Goal: Task Accomplishment & Management: Manage account settings

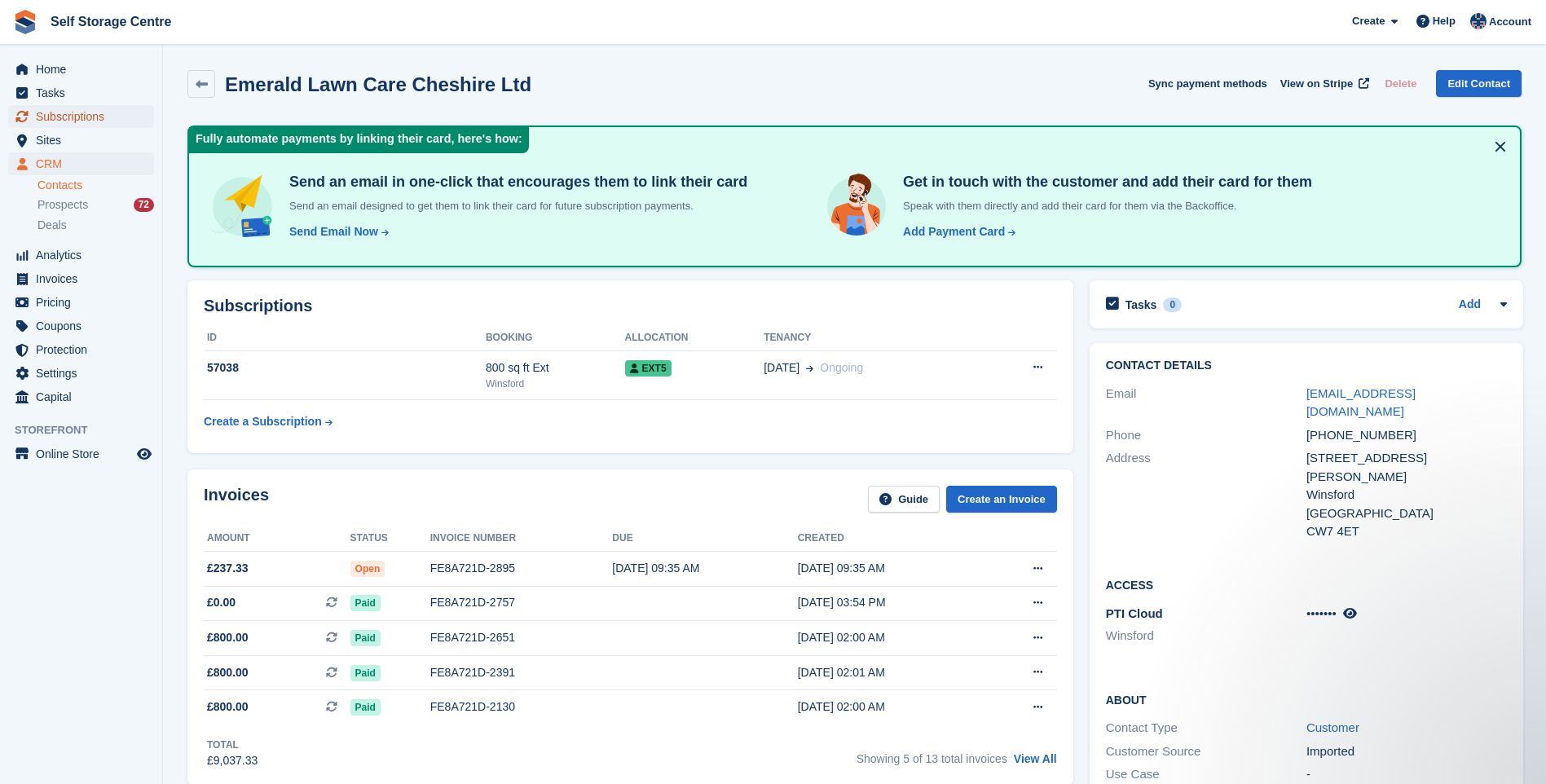
click at [59, 116] on span "Subscriptions" at bounding box center [84, 116] width 98 height 23
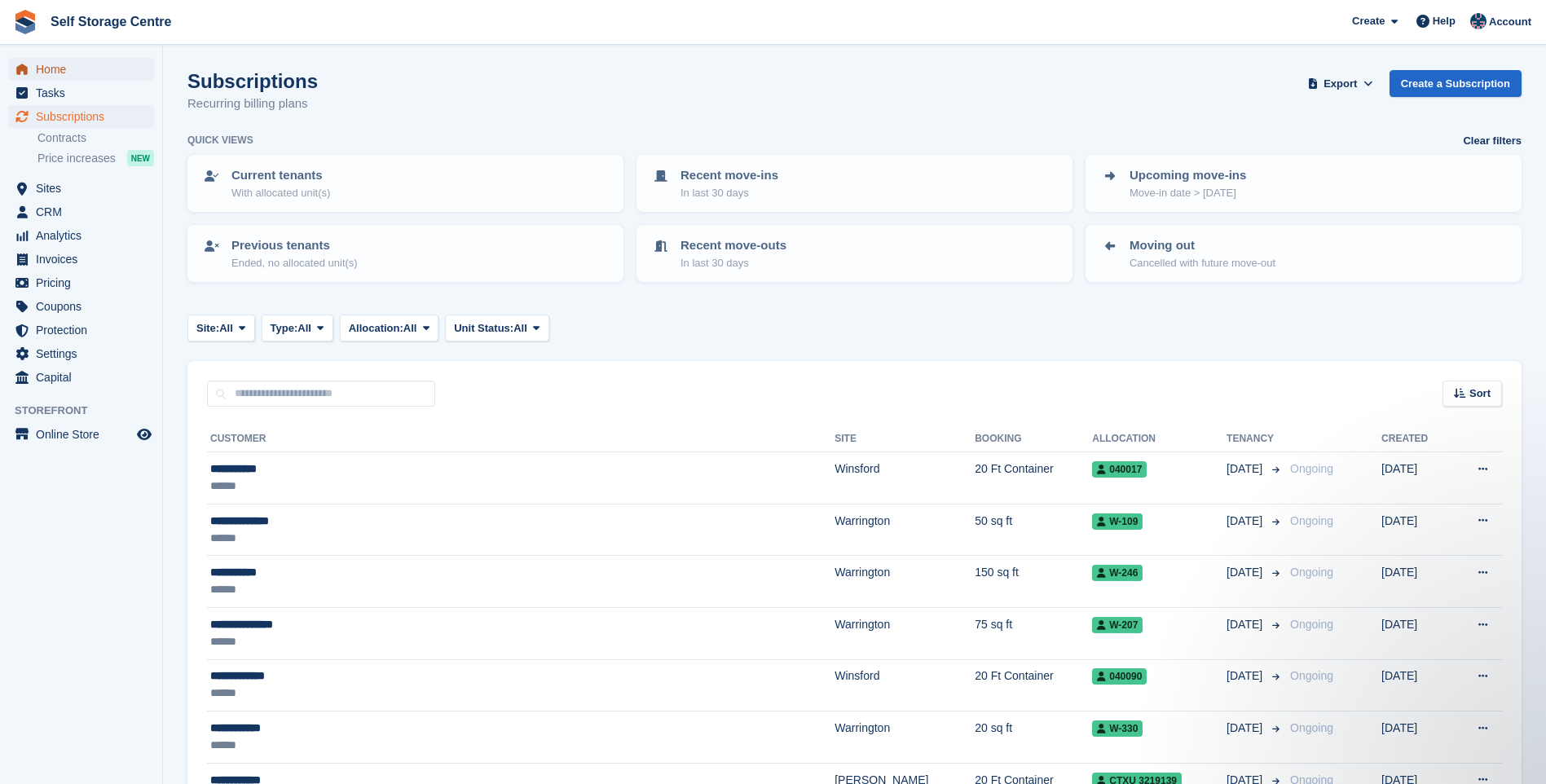
click at [53, 72] on span "Home" at bounding box center [84, 70] width 98 height 23
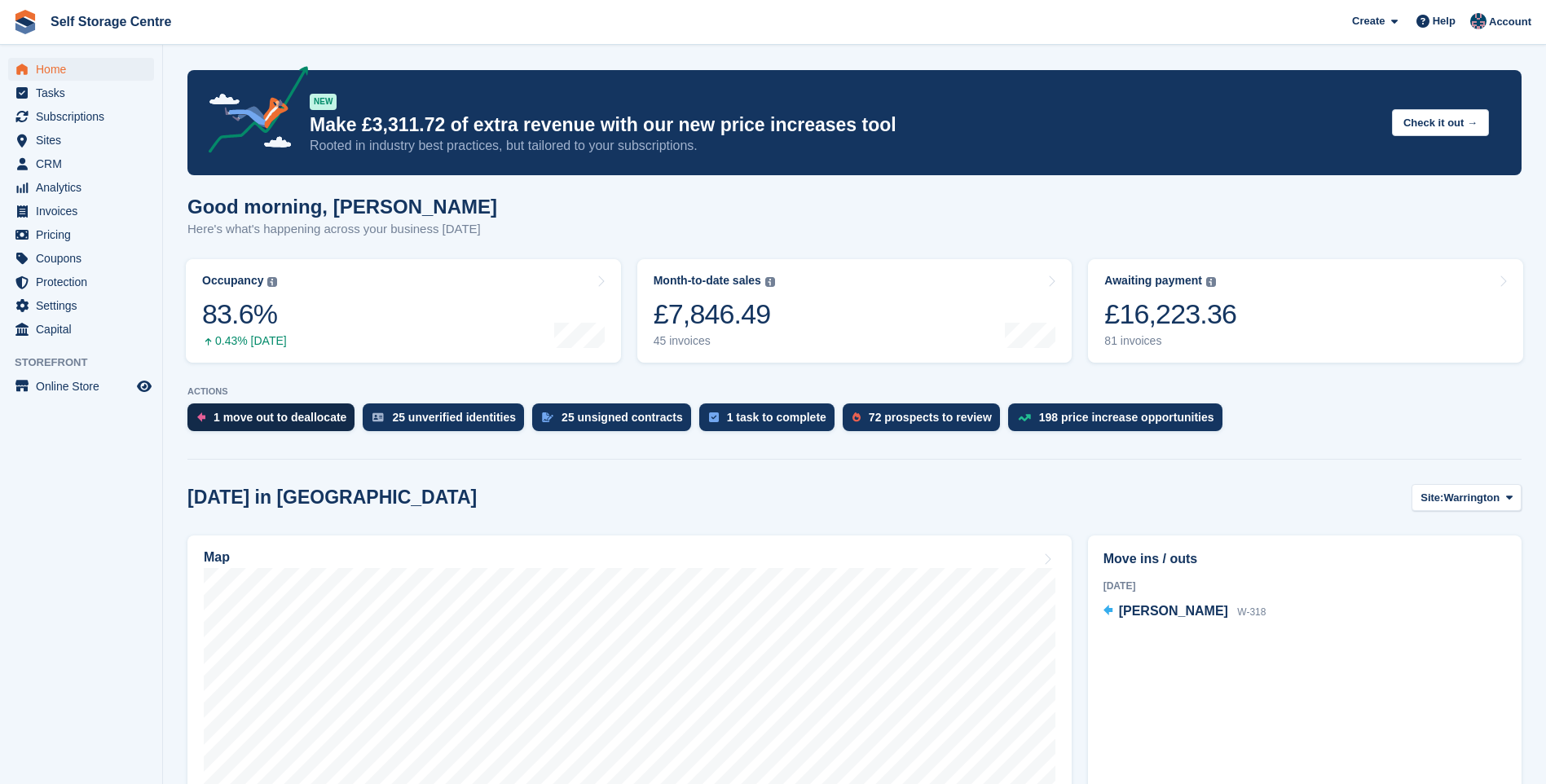
click at [292, 416] on div "1 move out to deallocate" at bounding box center [280, 417] width 133 height 13
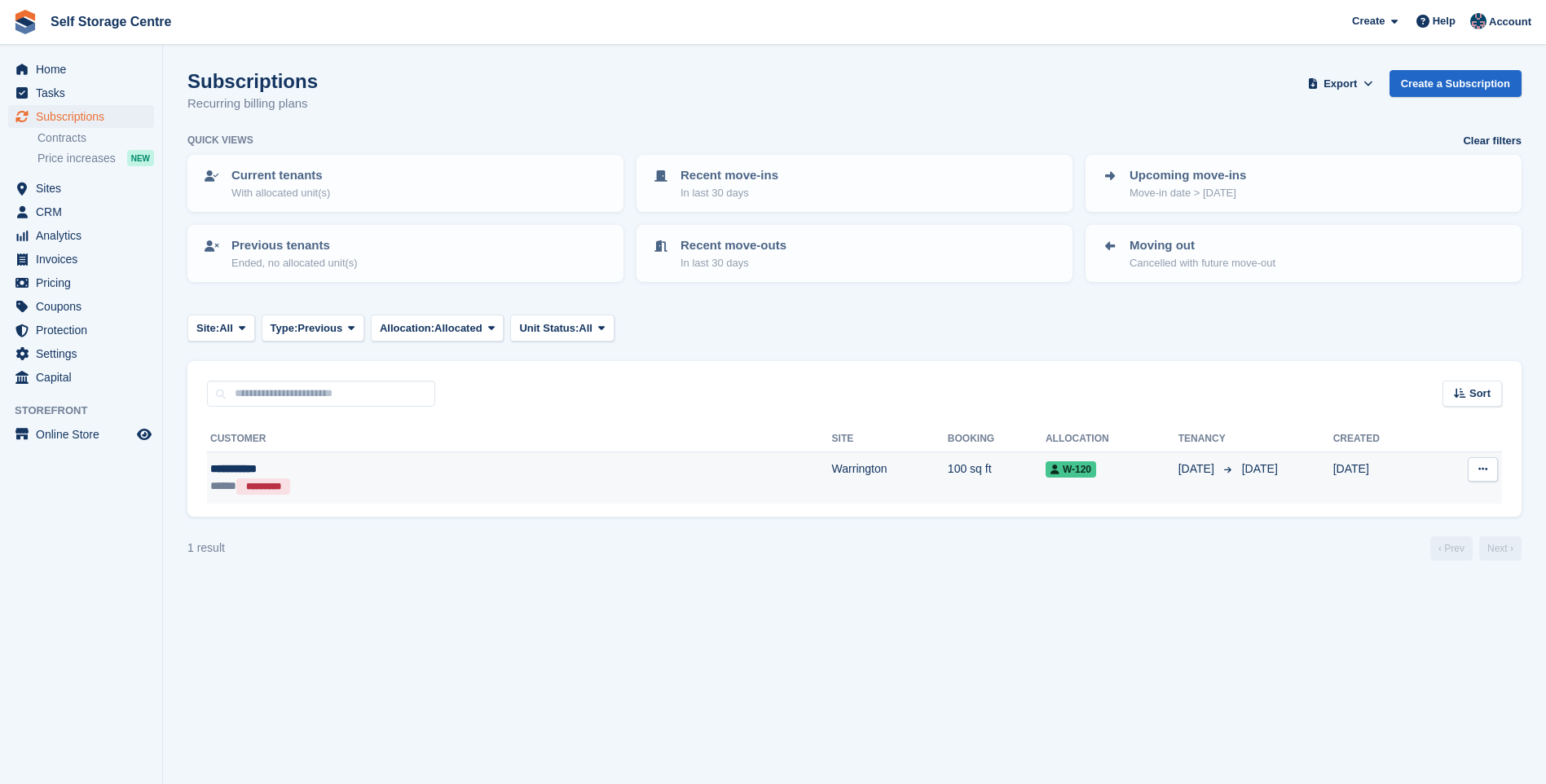
click at [217, 469] on div "**********" at bounding box center [358, 468] width 295 height 17
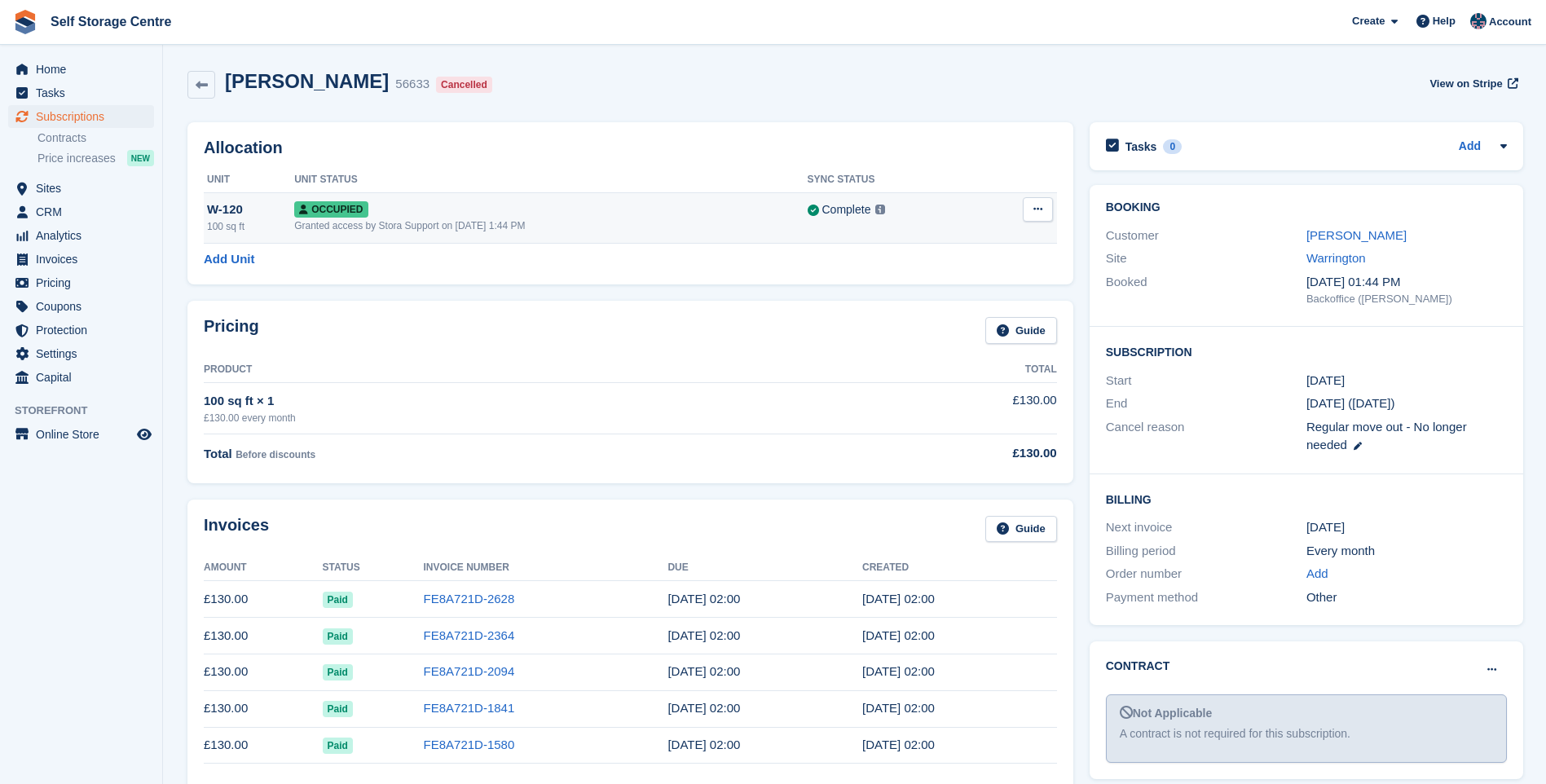
click at [1033, 210] on icon at bounding box center [1038, 208] width 9 height 11
click at [951, 280] on p "Deallocate" at bounding box center [974, 276] width 142 height 21
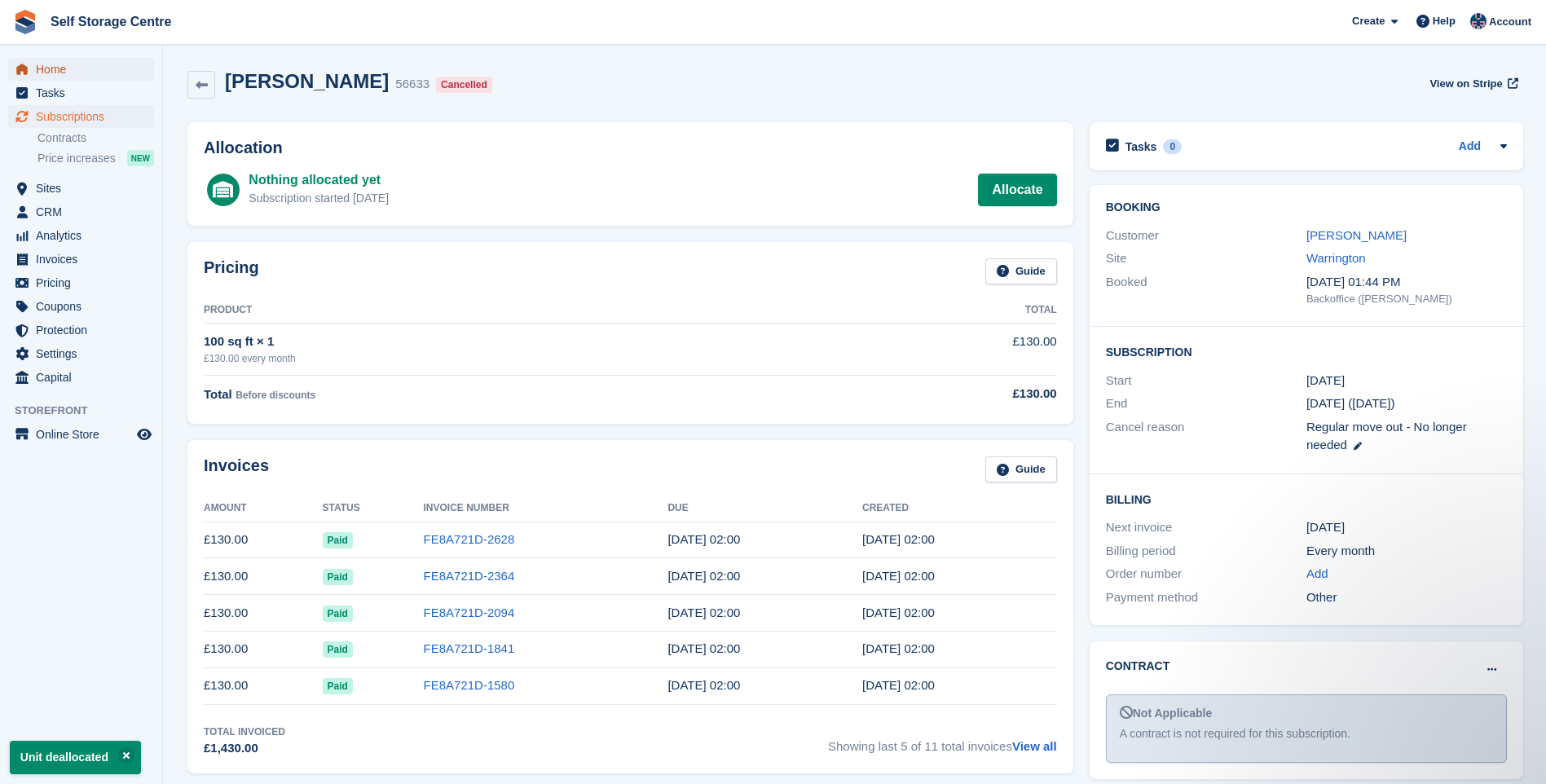
click at [48, 68] on span "Home" at bounding box center [84, 70] width 98 height 23
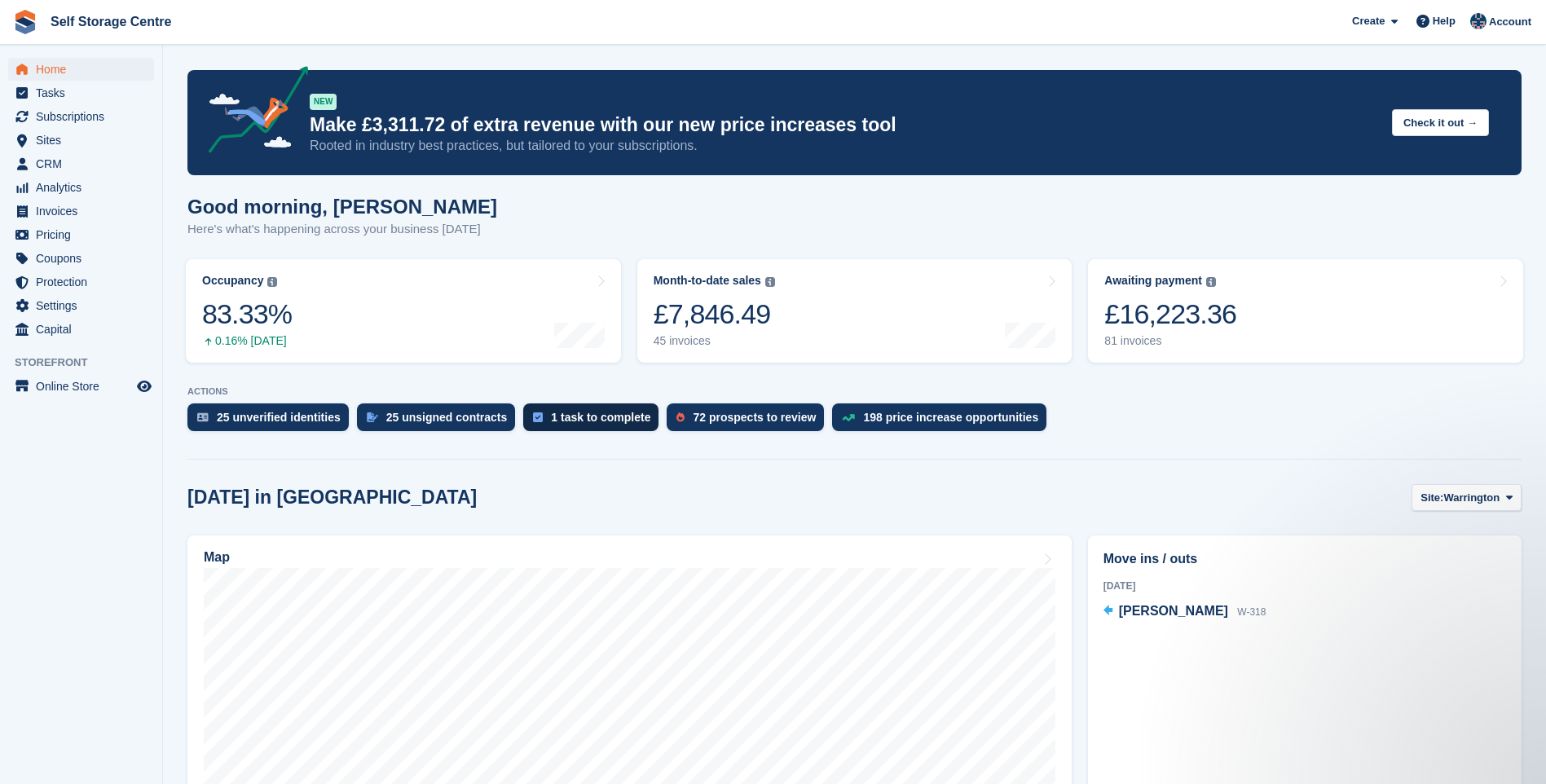
click at [566, 418] on div "1 task to complete" at bounding box center [600, 417] width 99 height 13
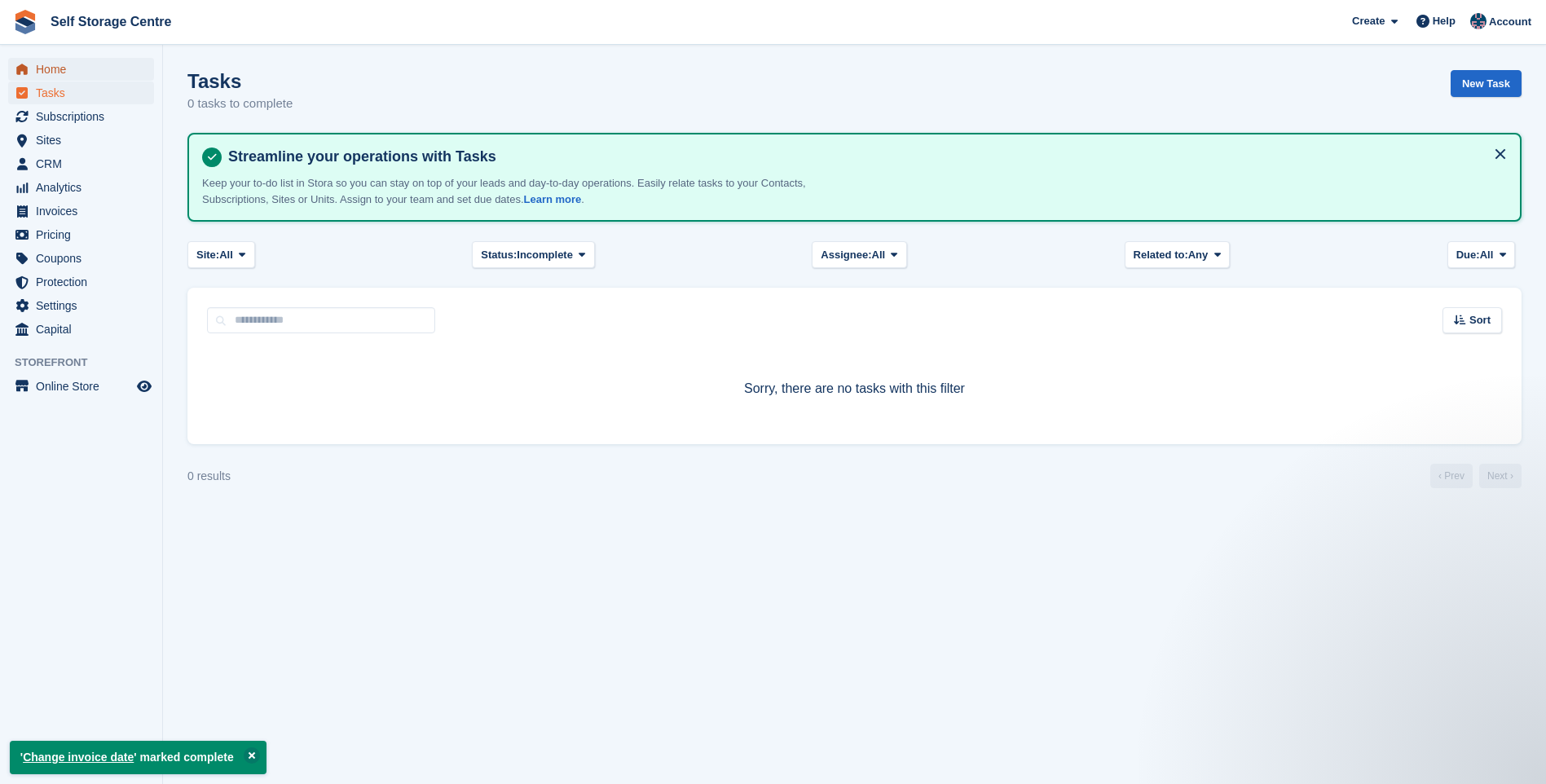
click at [48, 68] on span "Home" at bounding box center [84, 70] width 98 height 23
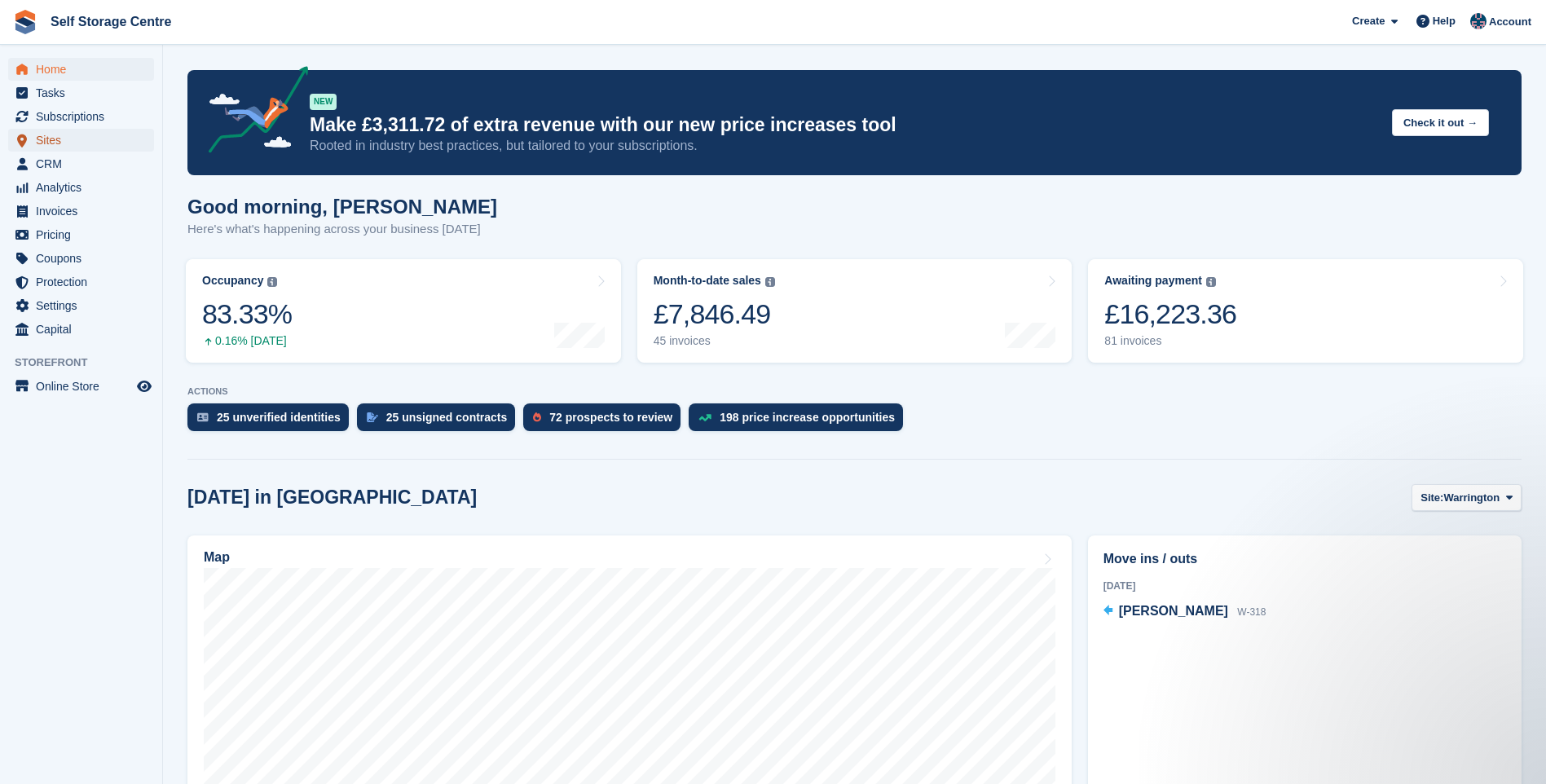
click at [57, 141] on span "Sites" at bounding box center [84, 140] width 98 height 23
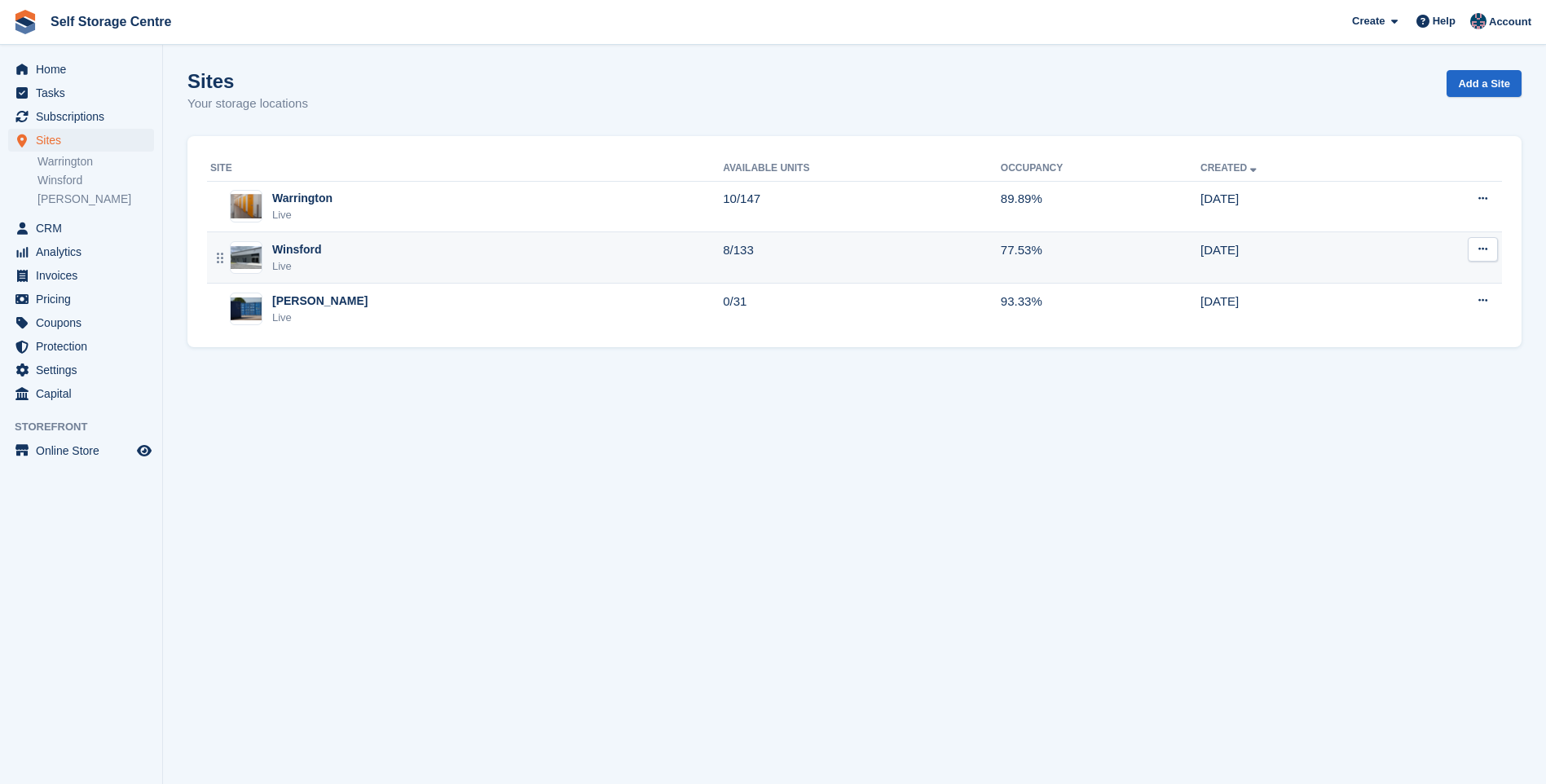
click at [323, 258] on div "Winsford Live" at bounding box center [466, 258] width 513 height 34
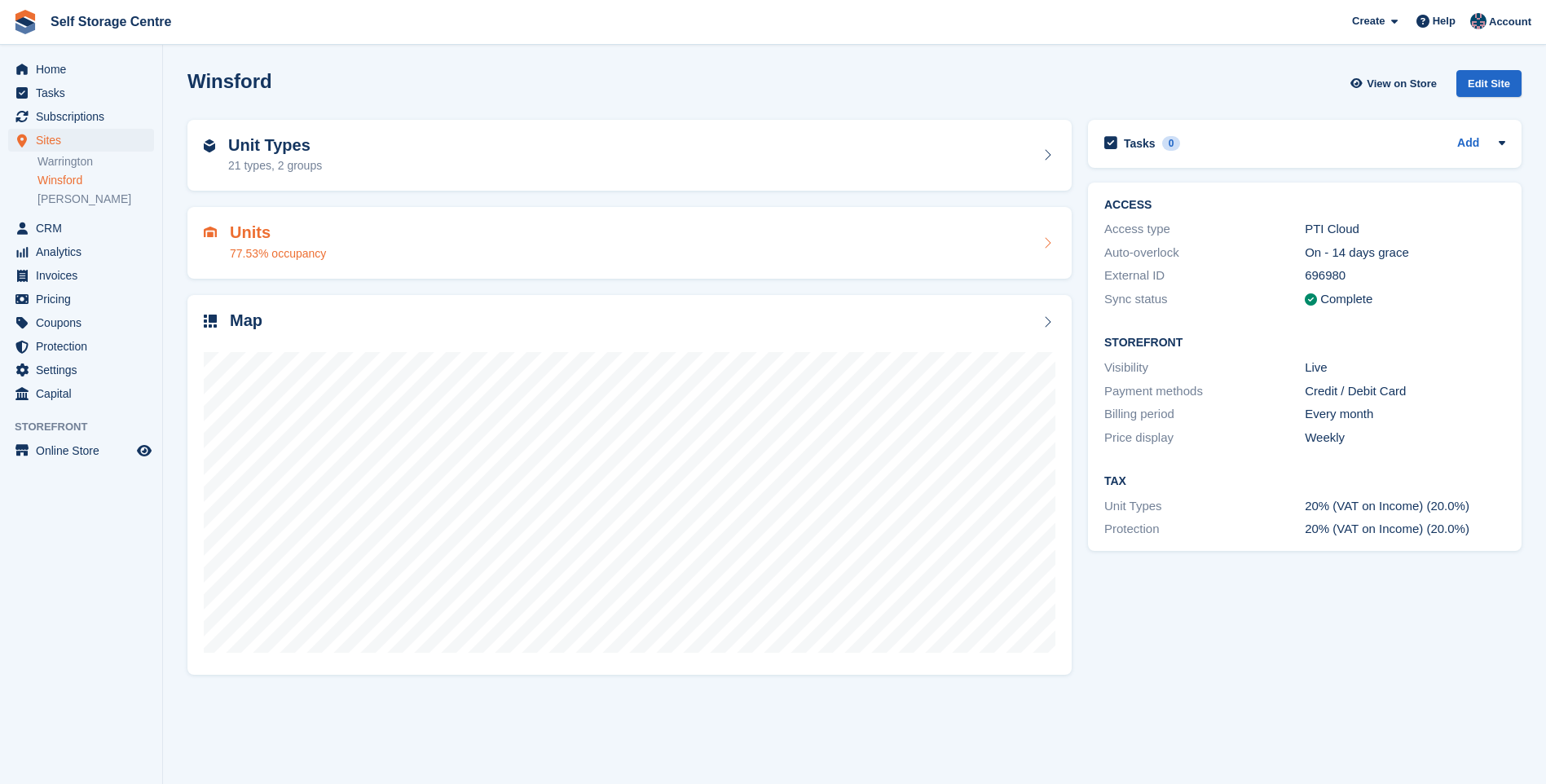
click at [348, 236] on div "Units 77.53% occupancy" at bounding box center [629, 243] width 851 height 39
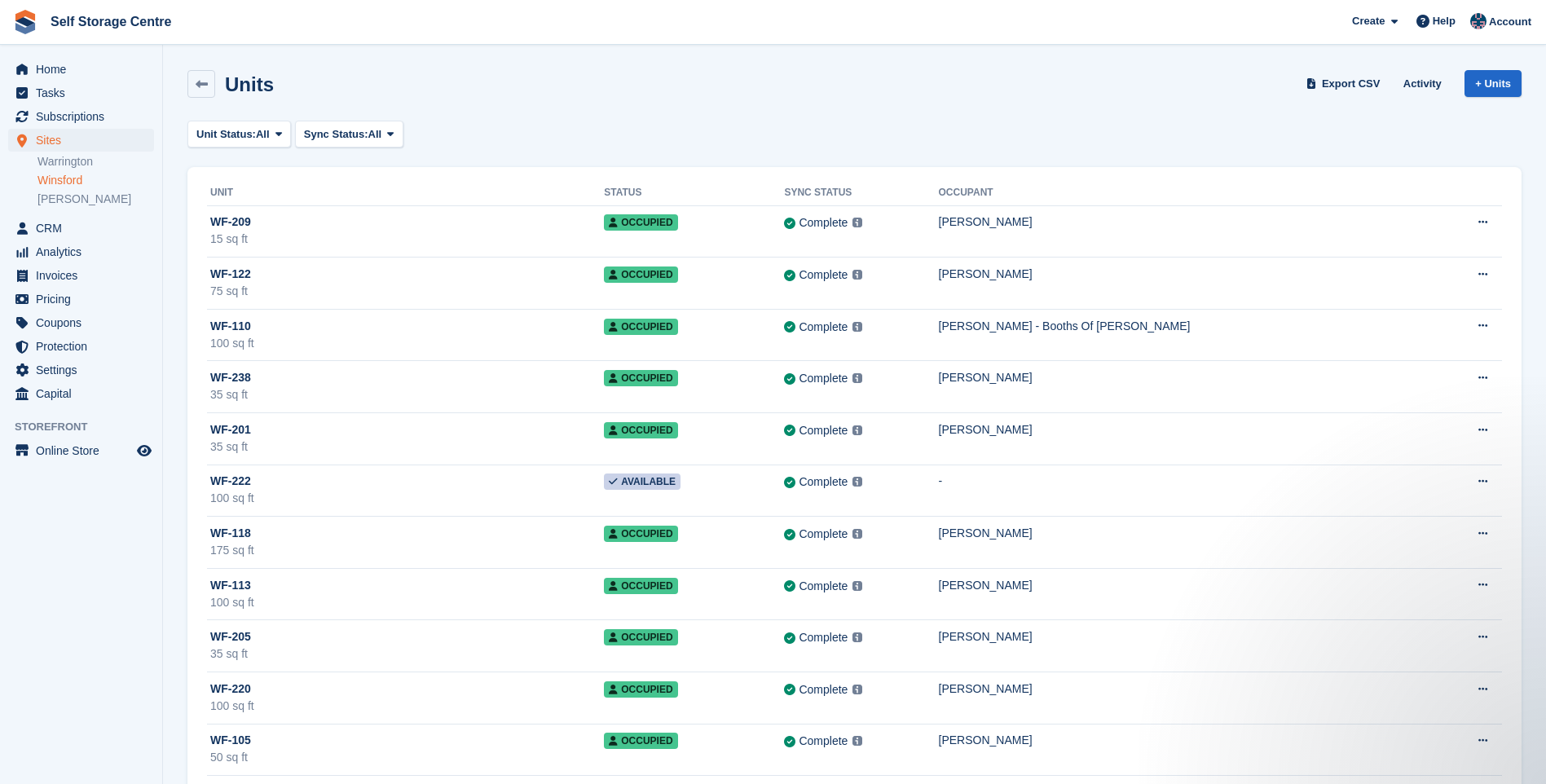
click at [72, 176] on link "Winsford" at bounding box center [96, 180] width 116 height 16
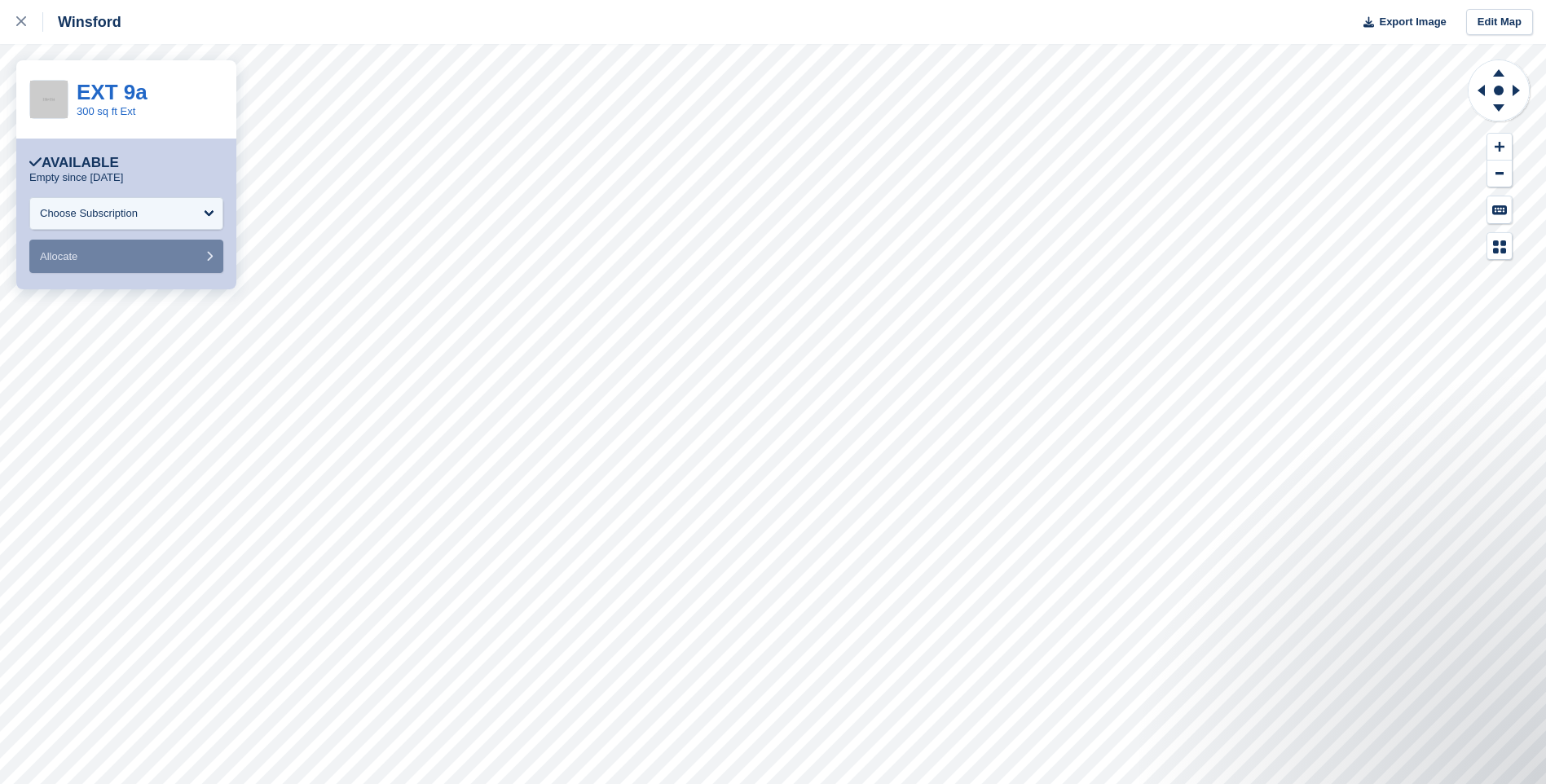
click at [48, 97] on img at bounding box center [49, 99] width 38 height 38
click at [21, 24] on icon at bounding box center [21, 21] width 10 height 10
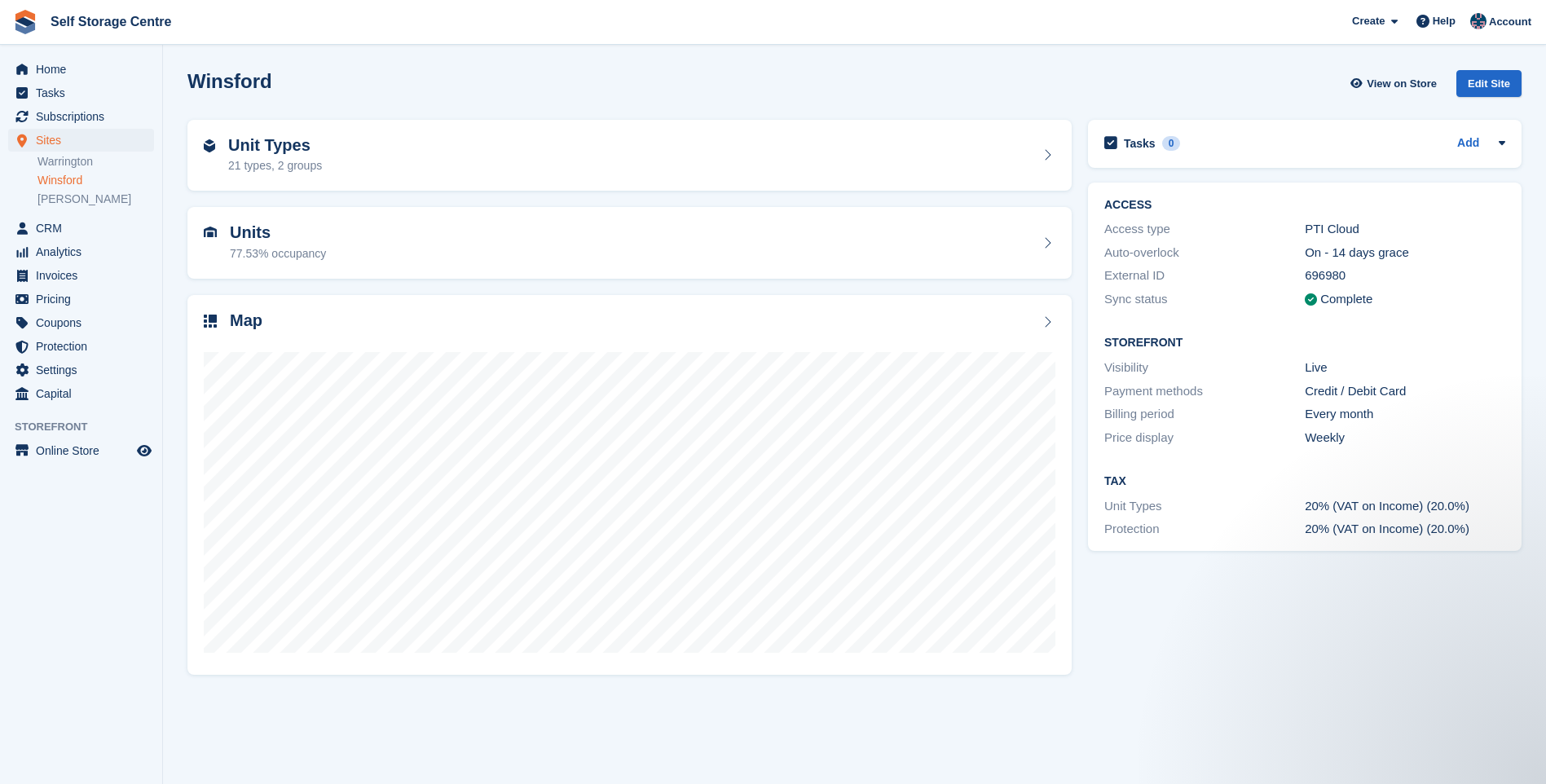
click at [53, 173] on link "Winsford" at bounding box center [96, 180] width 116 height 16
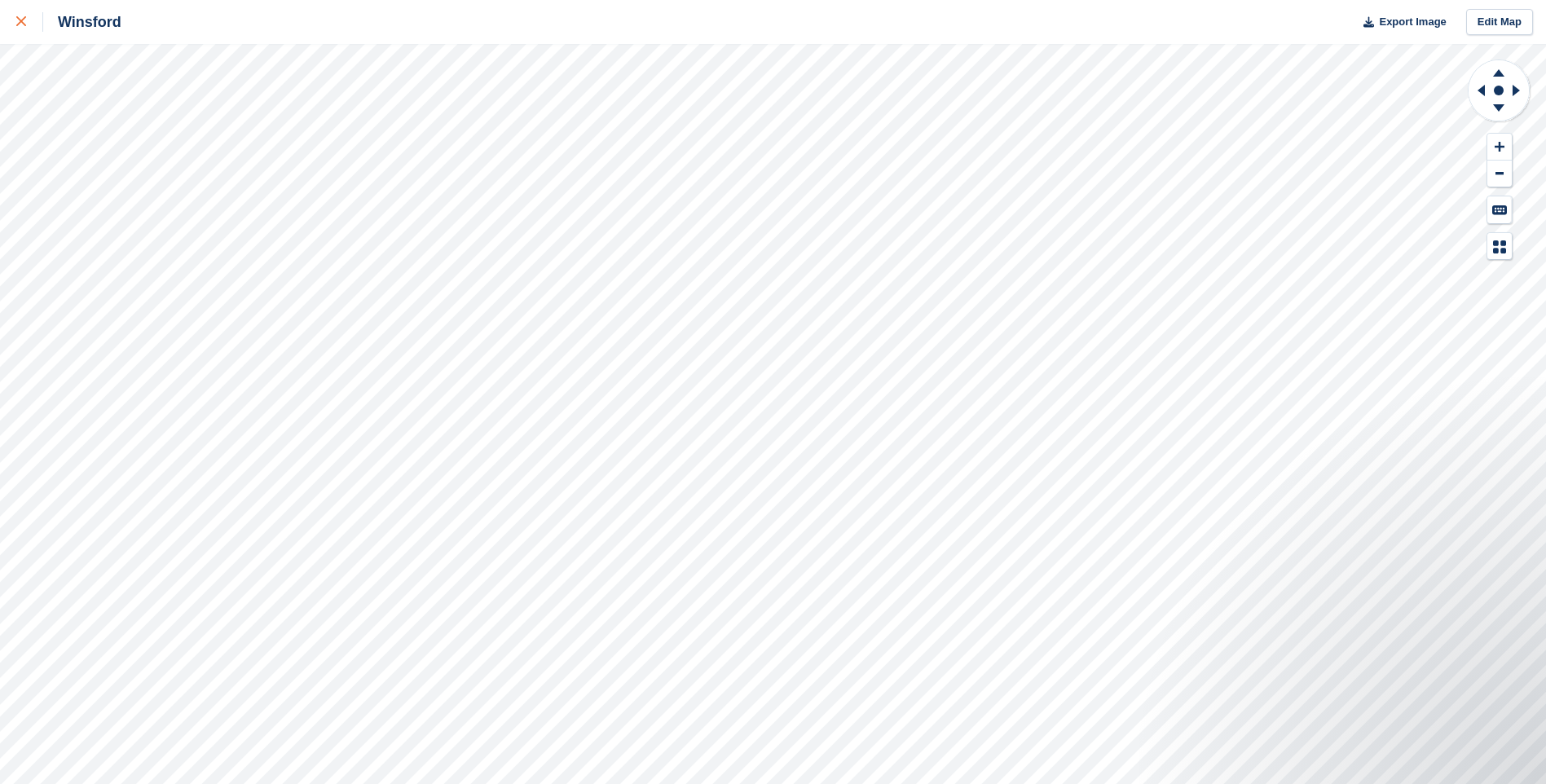
click at [25, 21] on icon at bounding box center [21, 21] width 10 height 10
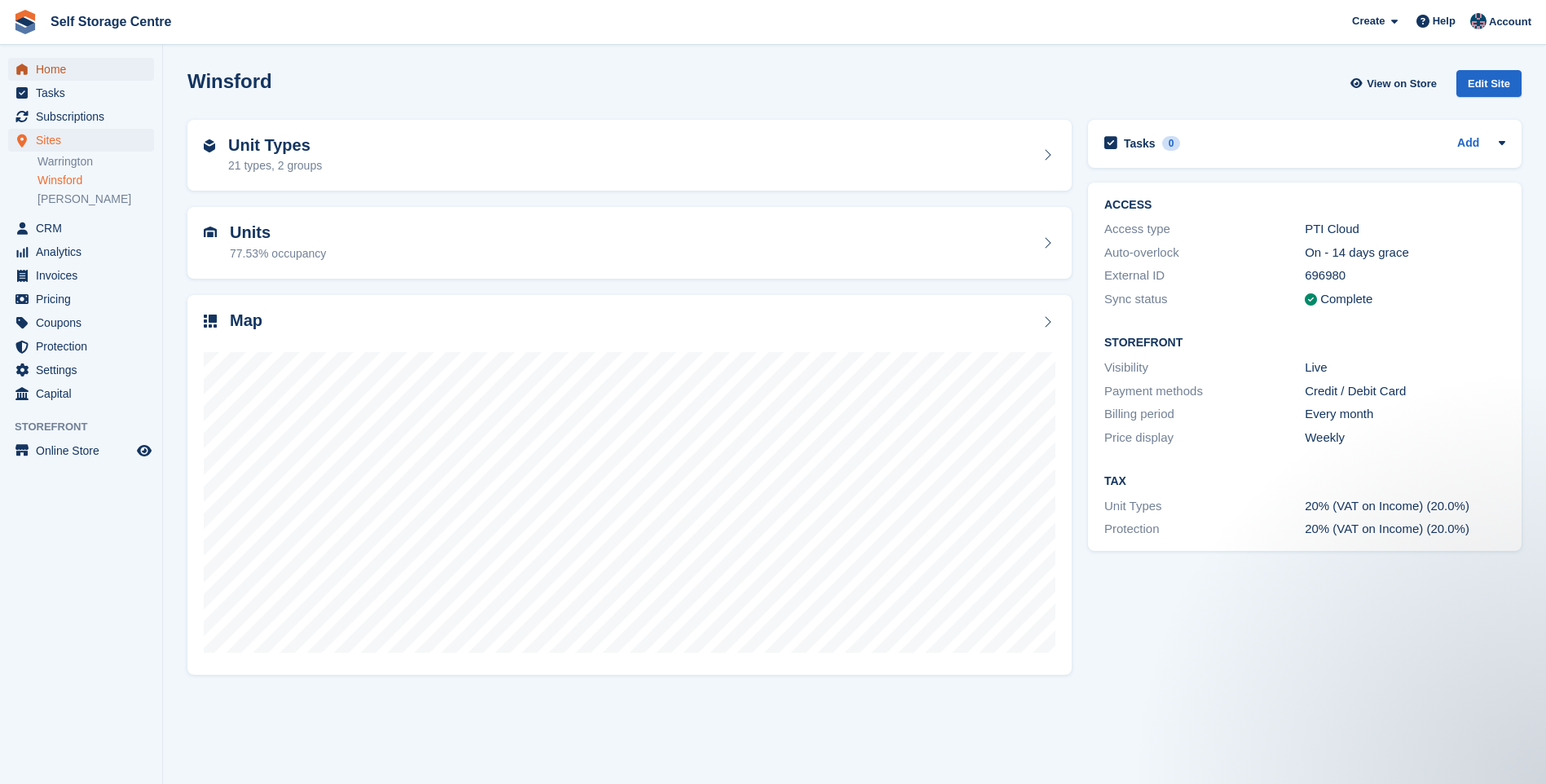
click at [70, 64] on span "Home" at bounding box center [84, 70] width 98 height 23
